Goal: Browse casually: Explore the website without a specific task or goal

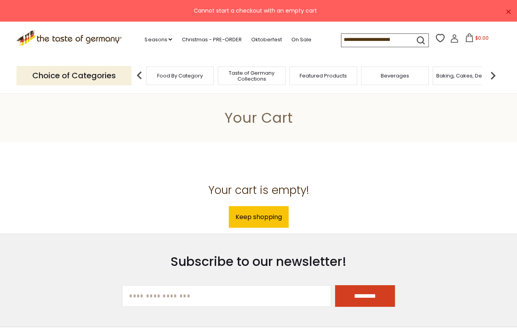
click at [494, 78] on img at bounding box center [493, 76] width 16 height 16
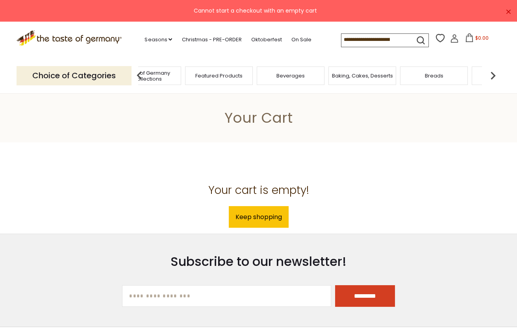
click at [494, 78] on img at bounding box center [493, 76] width 16 height 16
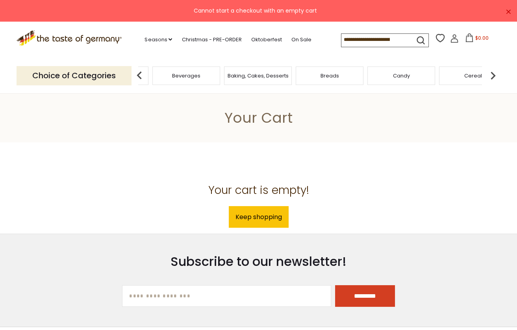
click at [494, 78] on img at bounding box center [493, 76] width 16 height 16
click at [425, 80] on span "Condiments, Seasonings" at bounding box center [413, 76] width 63 height 12
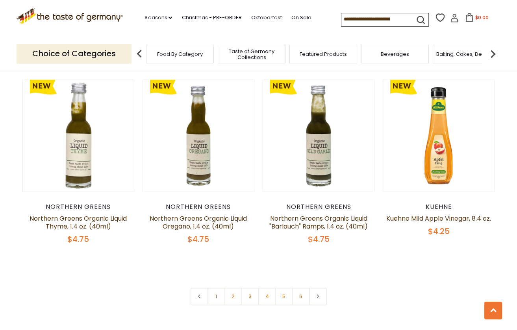
scroll to position [1849, 0]
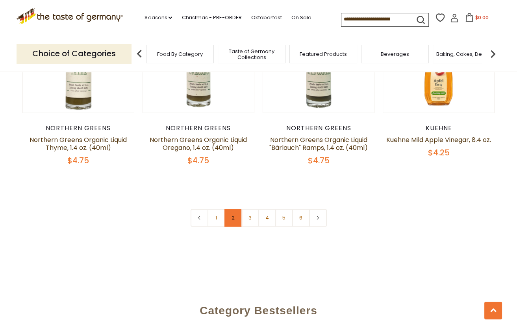
click at [227, 209] on link "2" at bounding box center [233, 218] width 18 height 18
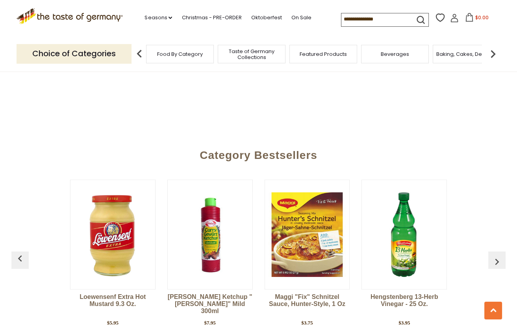
scroll to position [1865, 0]
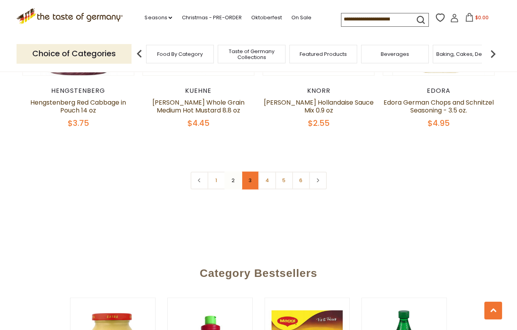
click at [253, 172] on link "3" at bounding box center [250, 181] width 18 height 18
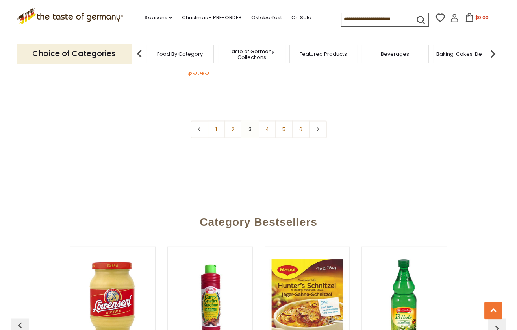
scroll to position [1943, 0]
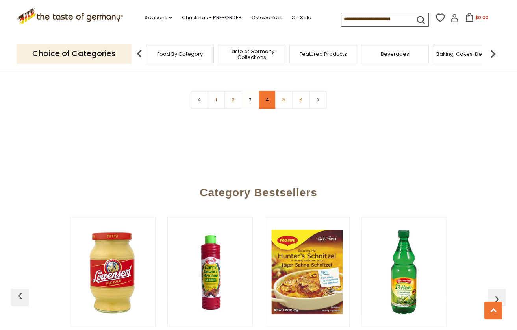
click at [267, 96] on link "4" at bounding box center [267, 100] width 18 height 18
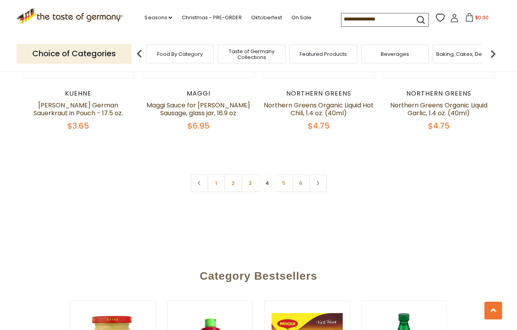
scroll to position [1865, 0]
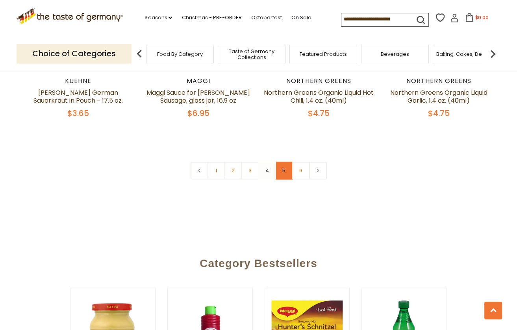
click at [288, 164] on link "5" at bounding box center [284, 171] width 18 height 18
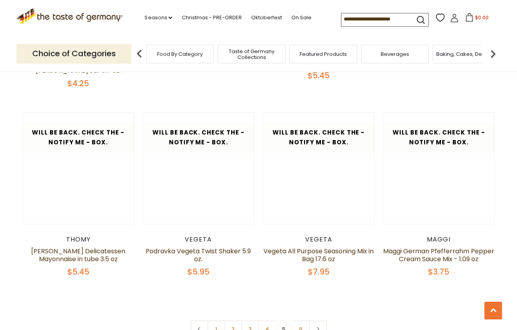
scroll to position [1747, 0]
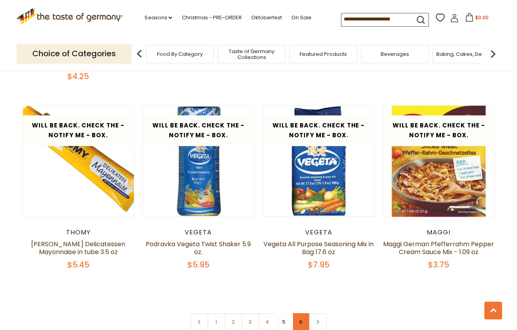
click at [298, 313] on link "6" at bounding box center [301, 322] width 18 height 18
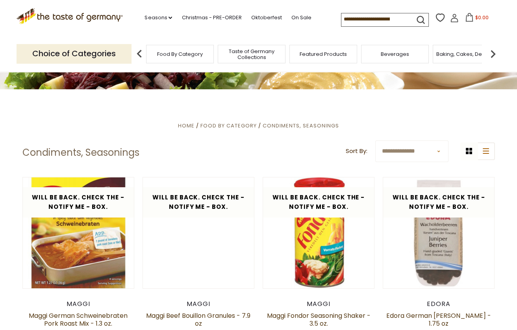
scroll to position [0, 0]
